Goal: Find specific page/section: Find specific page/section

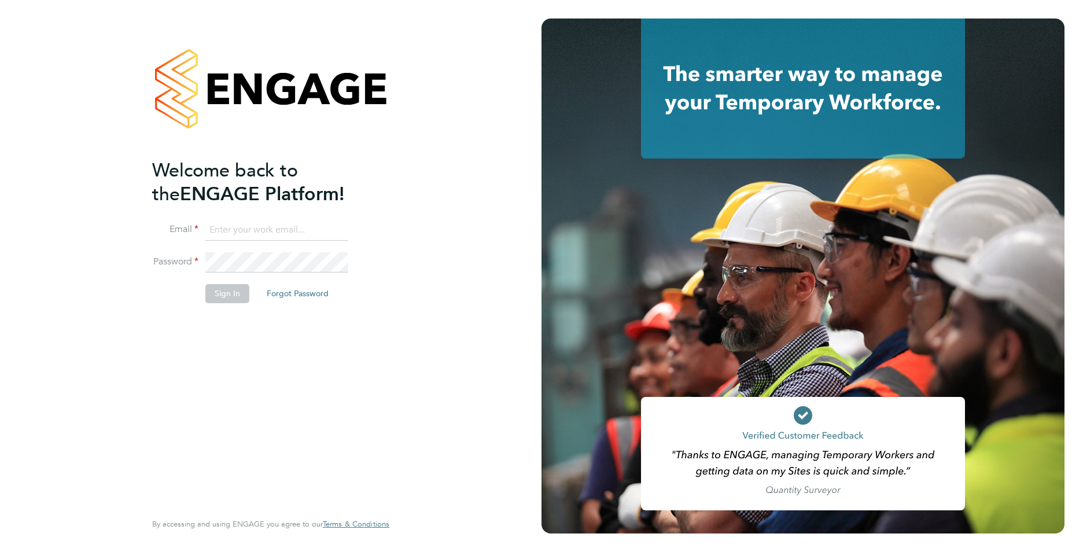
click at [286, 230] on input at bounding box center [276, 230] width 143 height 21
type input "[EMAIL_ADDRESS][DOMAIN_NAME]"
click at [98, 242] on div "Welcome back to the ENGAGE Platform! Email [EMAIL_ADDRESS][DOMAIN_NAME] Passwor…" at bounding box center [270, 276] width 541 height 552
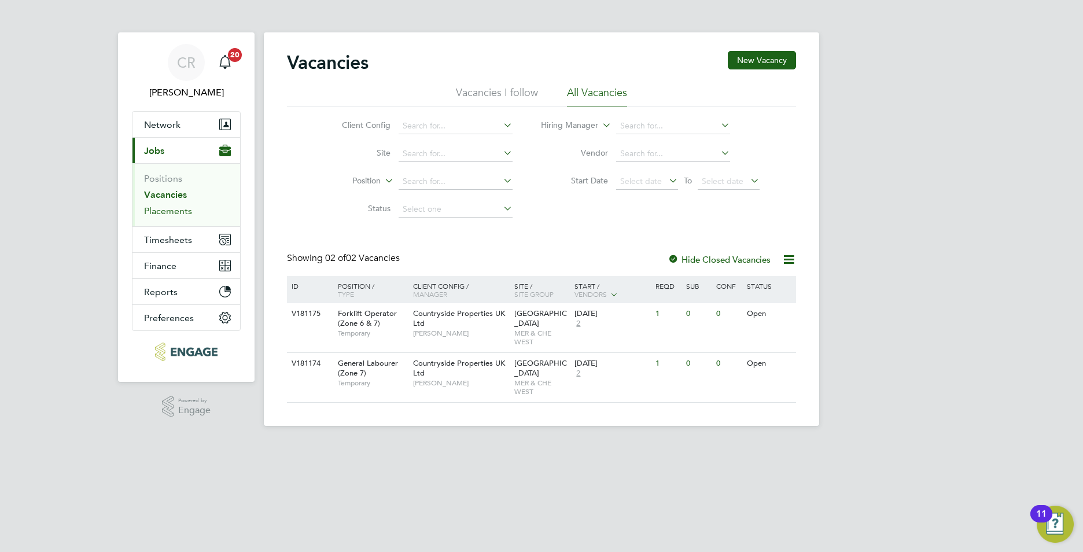
click at [156, 211] on link "Placements" at bounding box center [168, 210] width 48 height 11
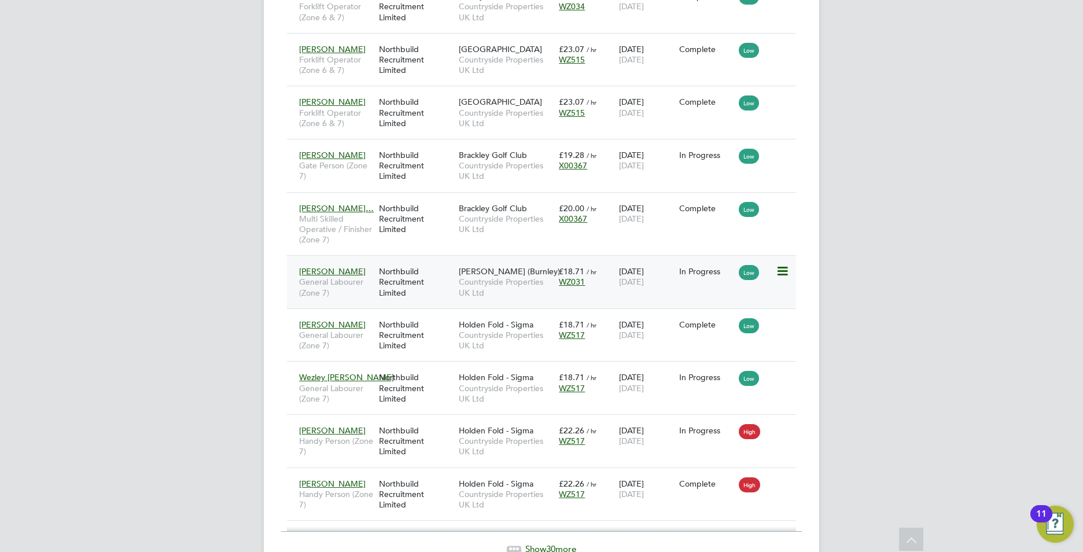
scroll to position [1420, 0]
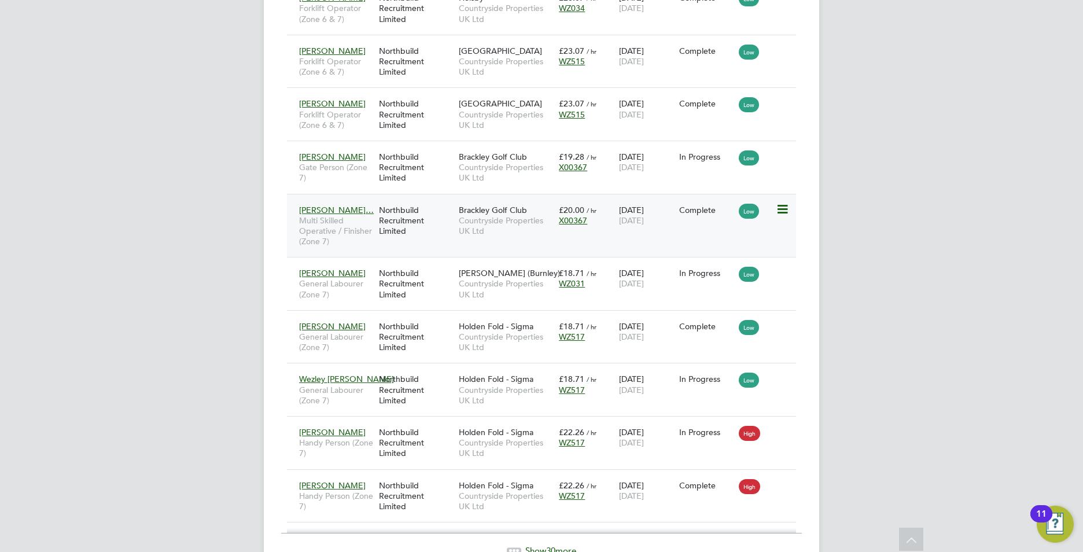
click at [348, 228] on span "Multi Skilled Operative / Finisher (Zone 7)" at bounding box center [336, 231] width 74 height 32
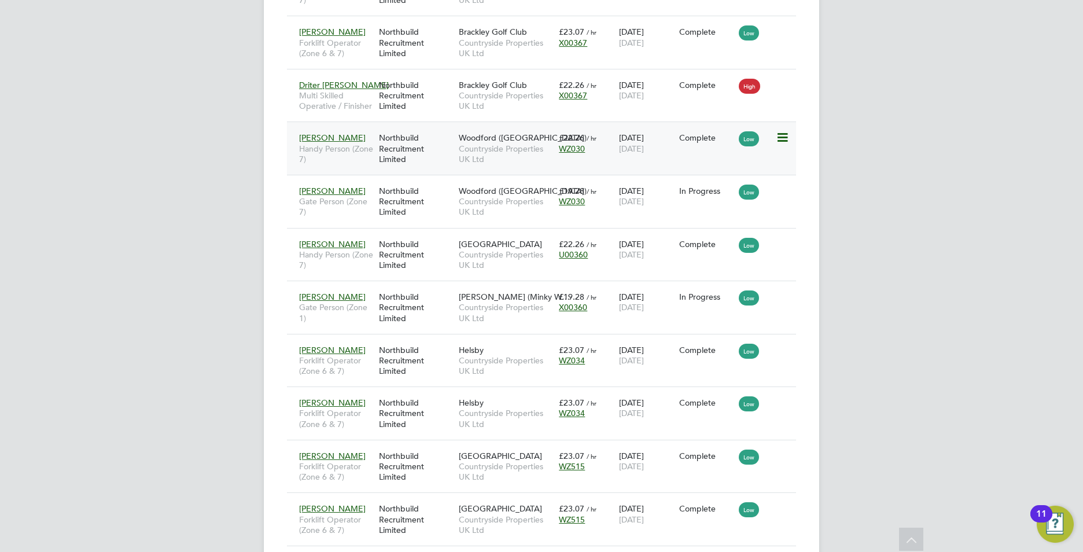
scroll to position [957, 0]
